Goal: Information Seeking & Learning: Learn about a topic

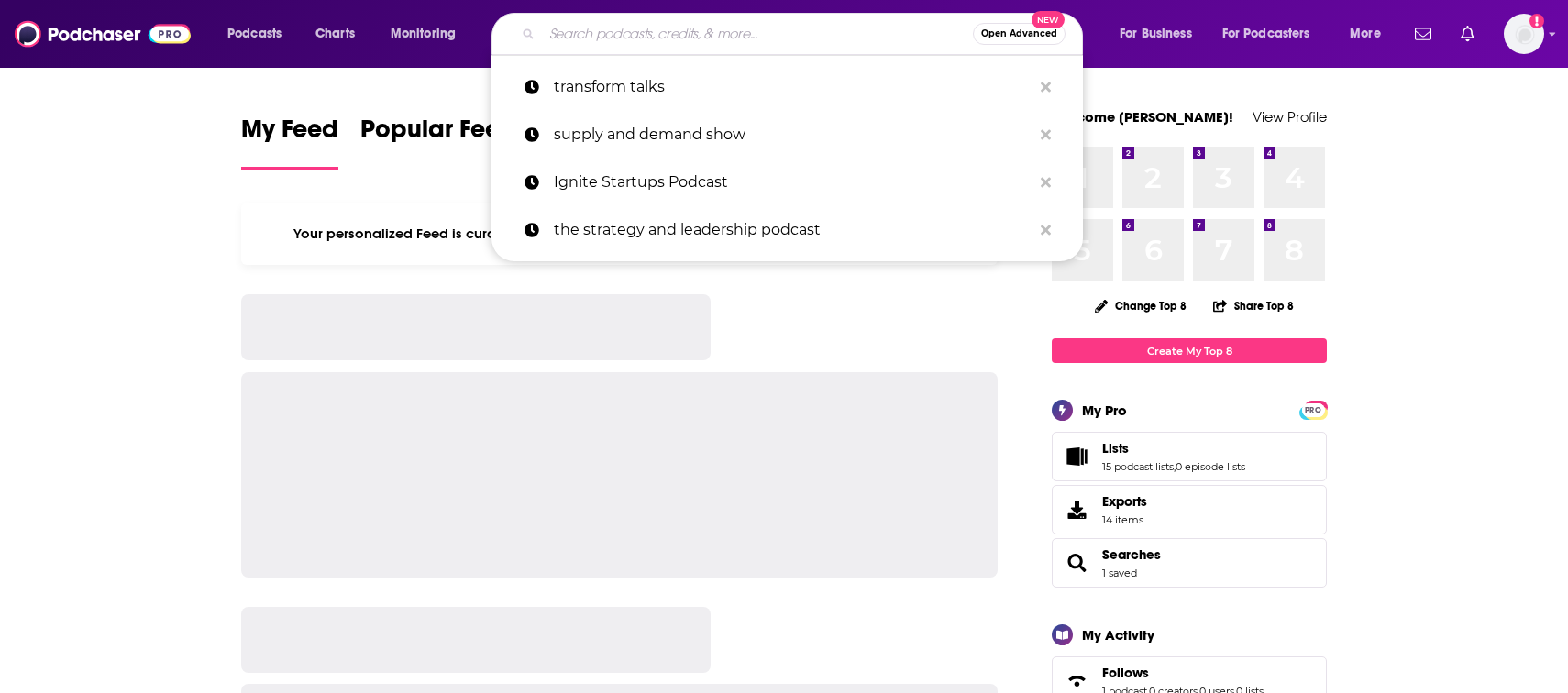
click at [582, 41] on input "Search podcasts, credits, & more..." at bounding box center [757, 34] width 430 height 29
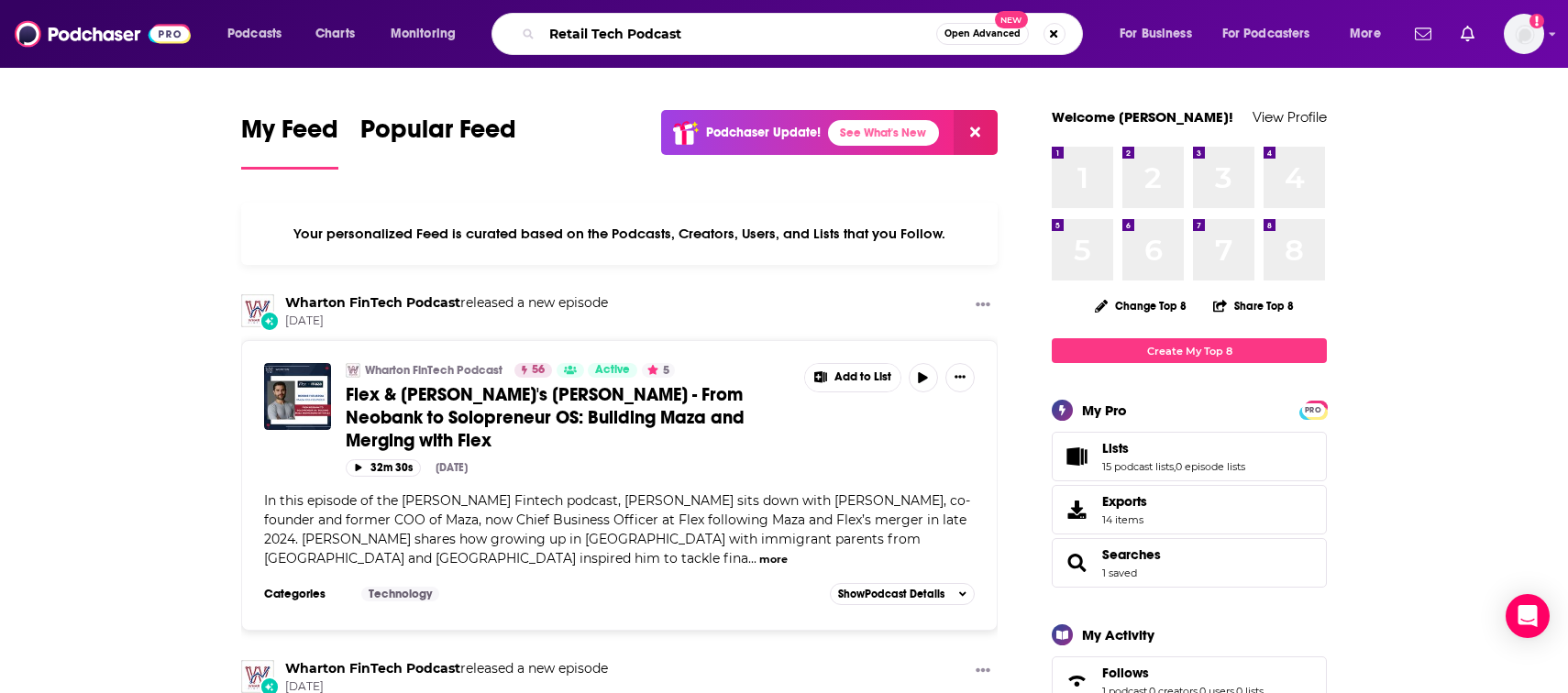
type input "Retail Tech Podcast"
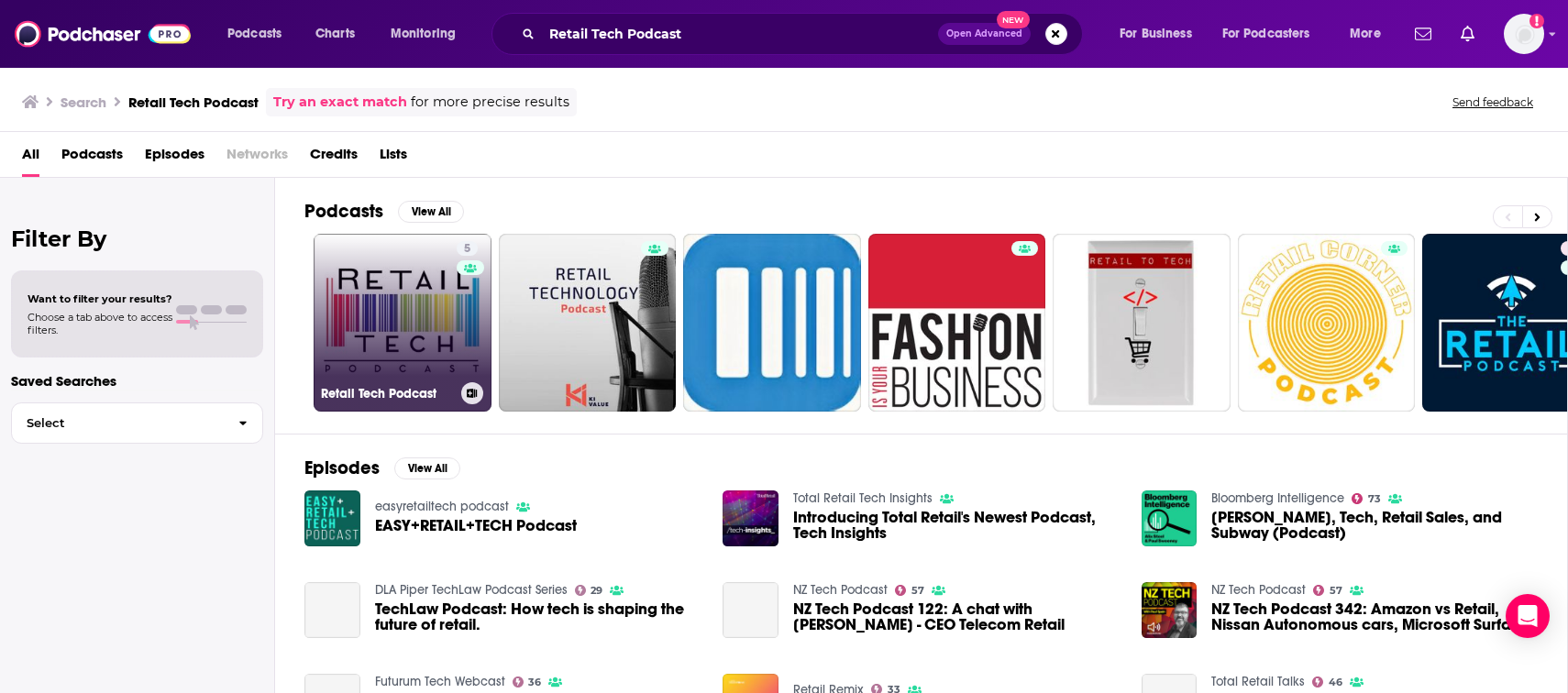
click at [395, 309] on link "5 Retail Tech Podcast" at bounding box center [402, 323] width 178 height 178
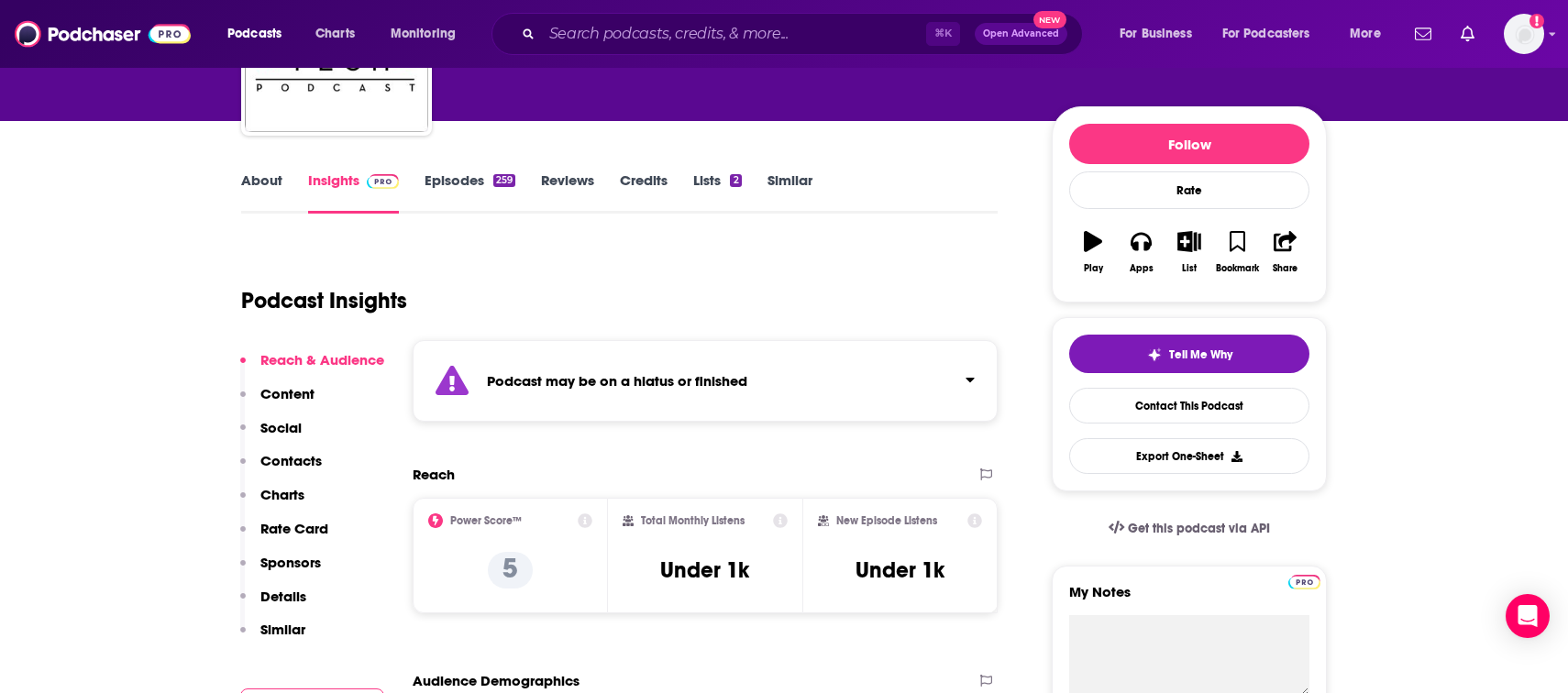
scroll to position [176, 0]
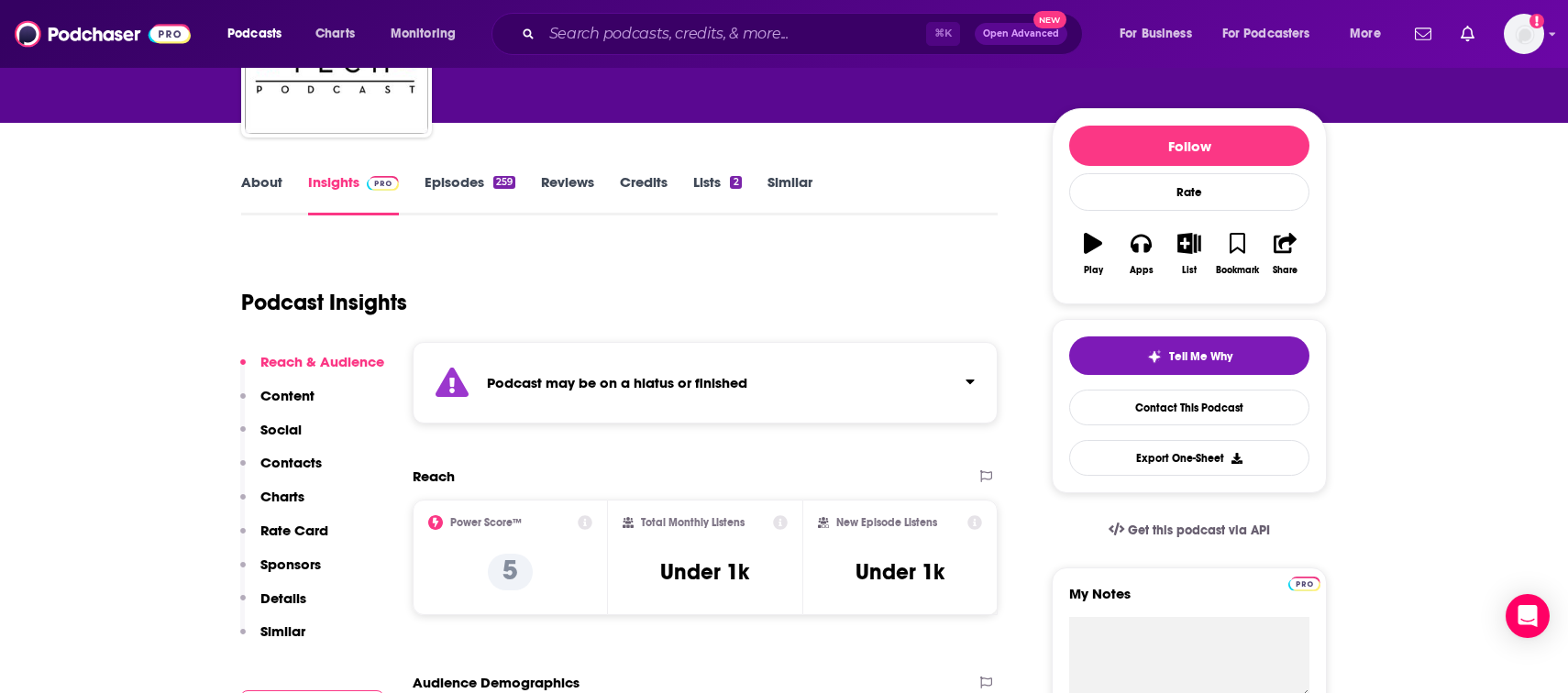
click at [257, 184] on link "About" at bounding box center [262, 194] width 41 height 42
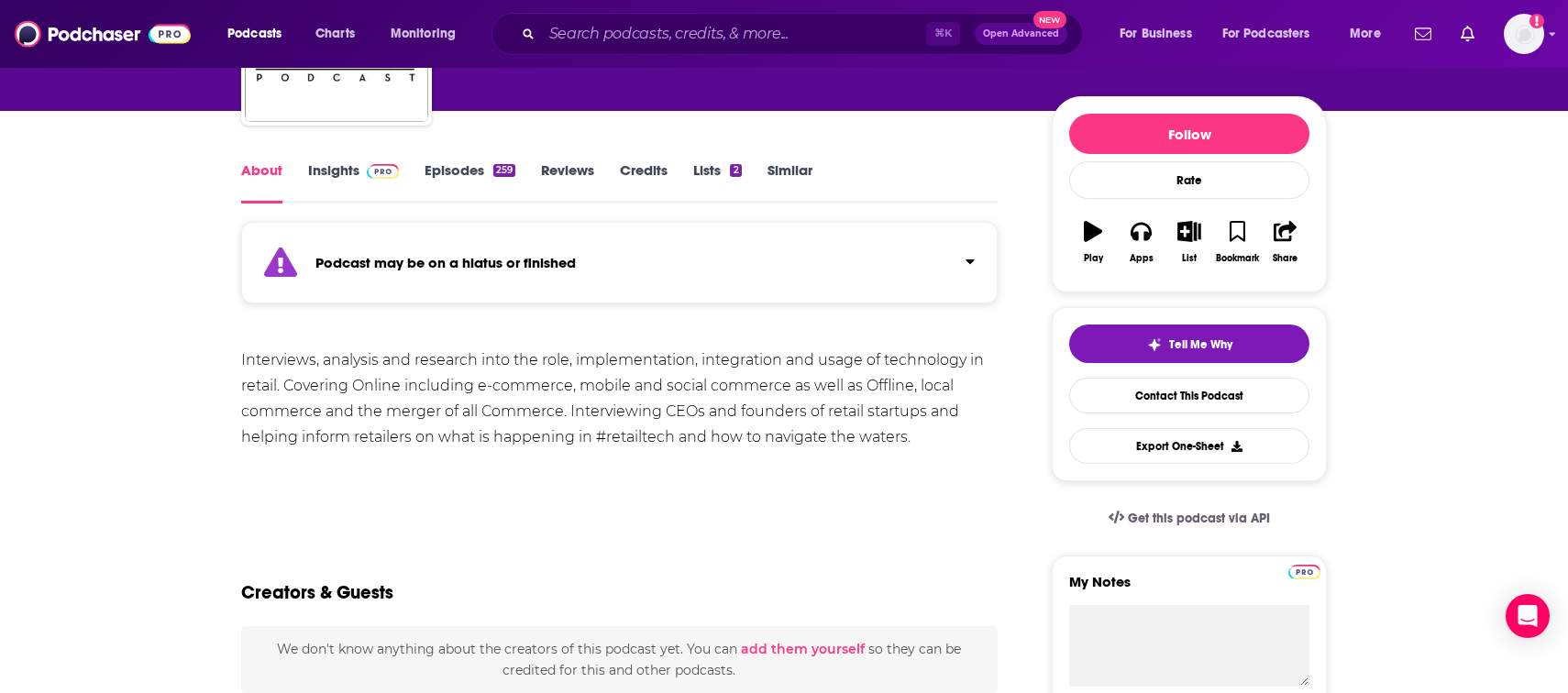
scroll to position [209, 0]
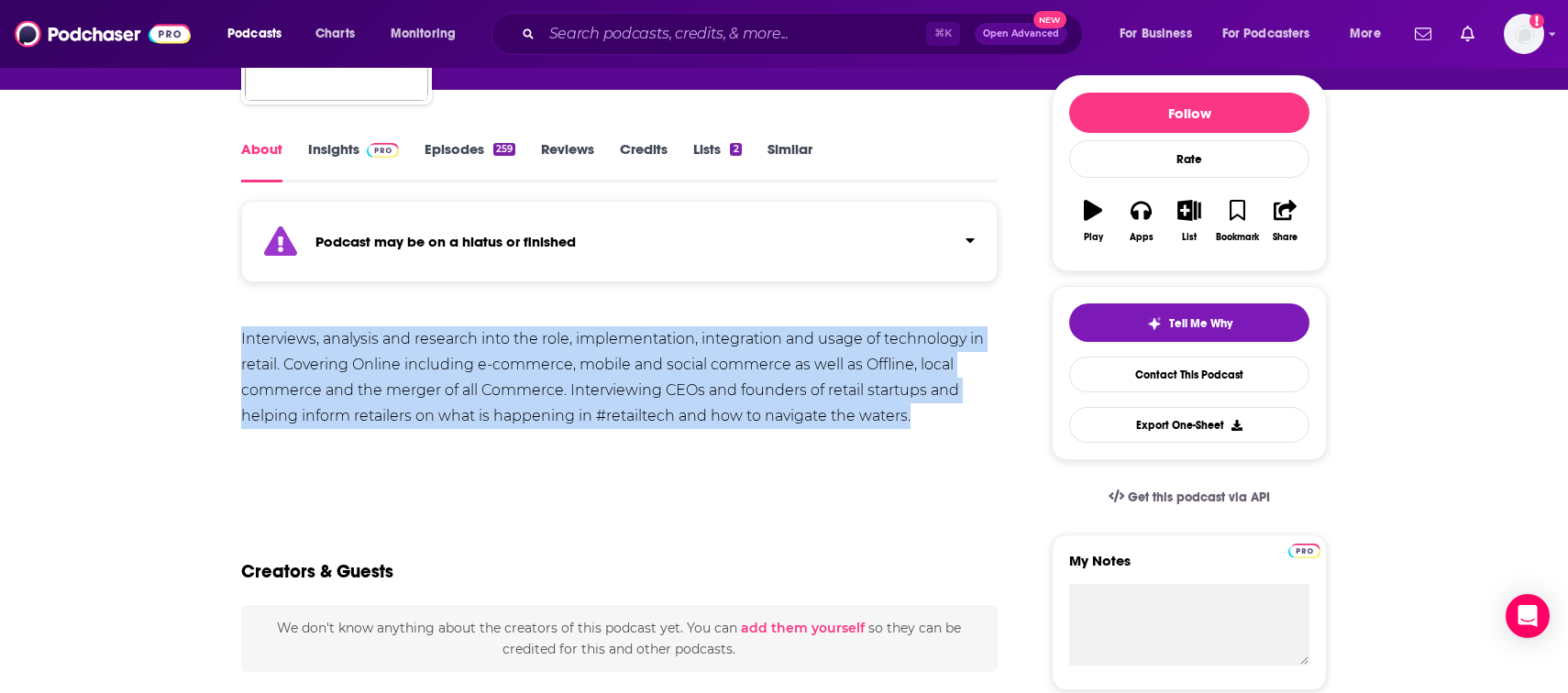
drag, startPoint x: 932, startPoint y: 417, endPoint x: 203, endPoint y: 337, distance: 733.4
click at [296, 382] on div "Interviews, analysis and research into the role, implementation, integration an…" at bounding box center [619, 377] width 757 height 102
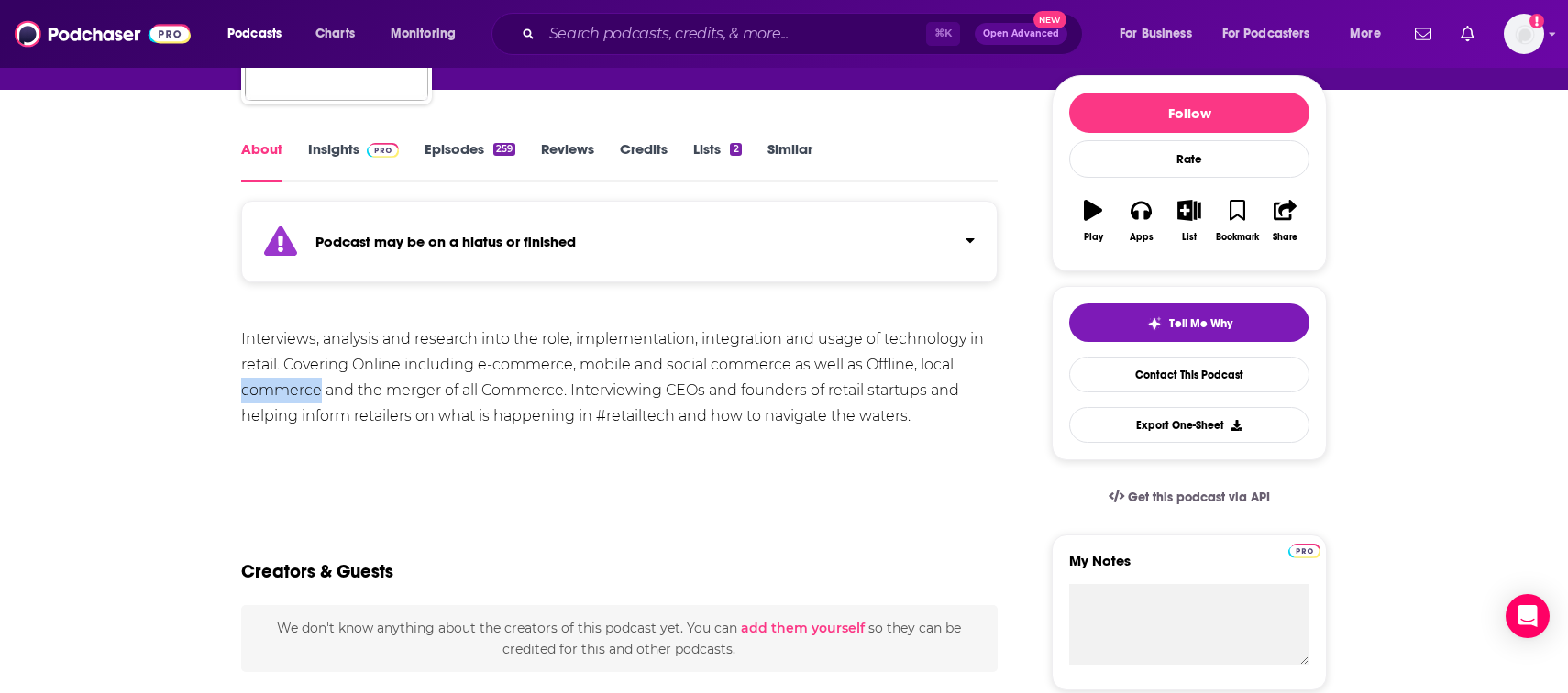
drag, startPoint x: 296, startPoint y: 382, endPoint x: 302, endPoint y: 357, distance: 25.7
click at [302, 357] on div "Interviews, analysis and research into the role, implementation, integration an…" at bounding box center [619, 377] width 757 height 102
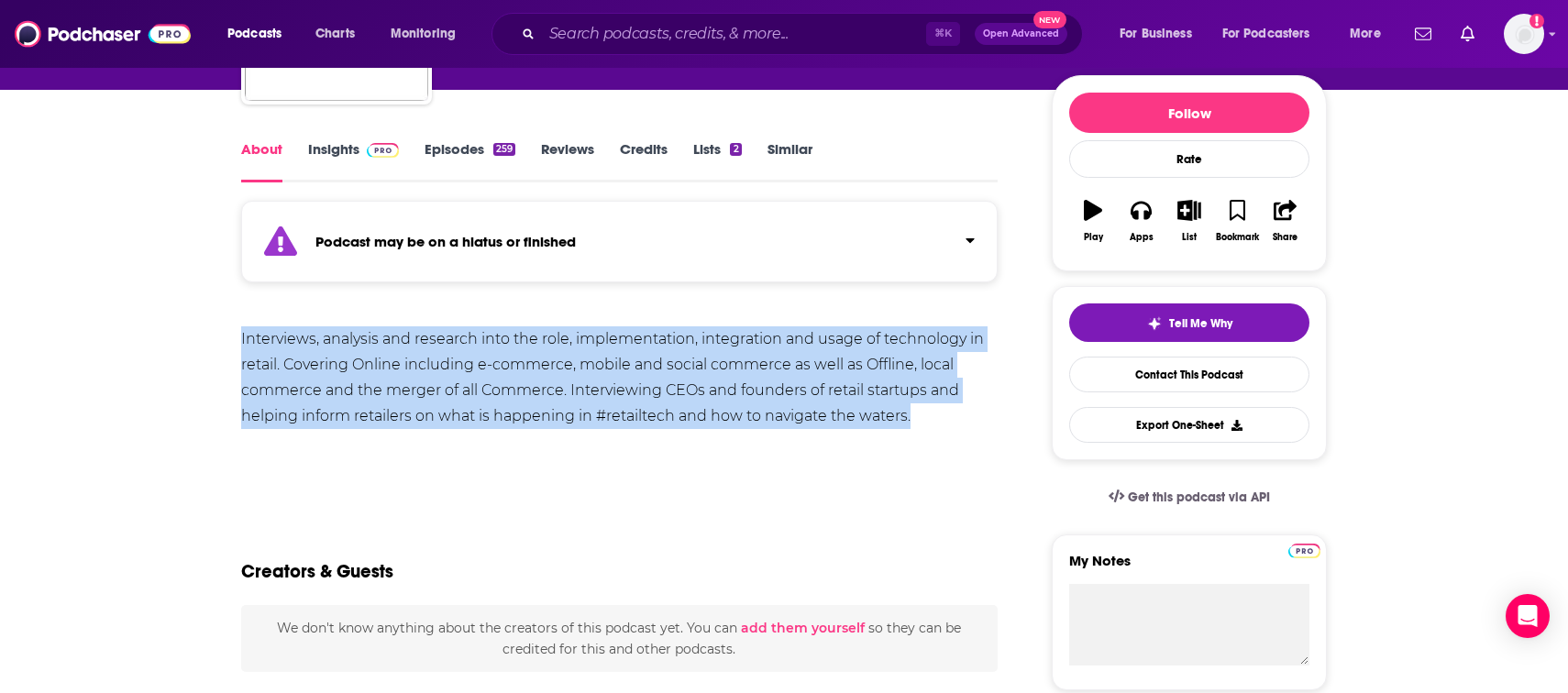
click at [302, 357] on div "Interviews, analysis and research into the role, implementation, integration an…" at bounding box center [619, 377] width 757 height 102
click at [641, 460] on div "Interviews, analysis and research into the role, implementation, integration an…" at bounding box center [619, 410] width 757 height 168
